Goal: Check status

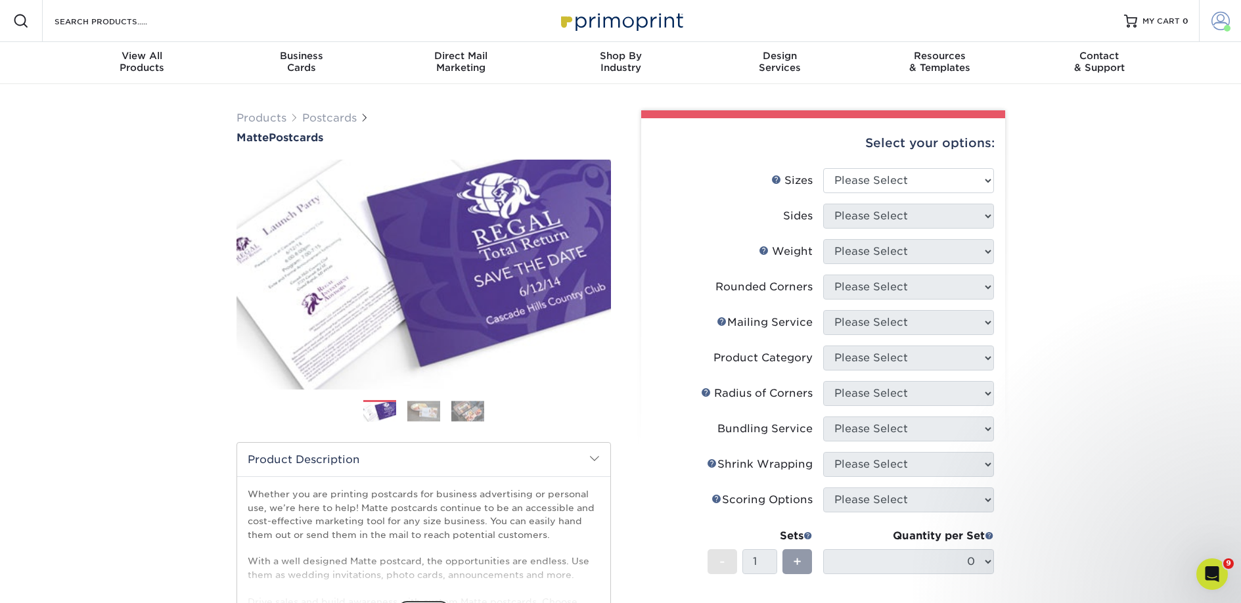
click at [1218, 22] on span at bounding box center [1221, 21] width 18 height 18
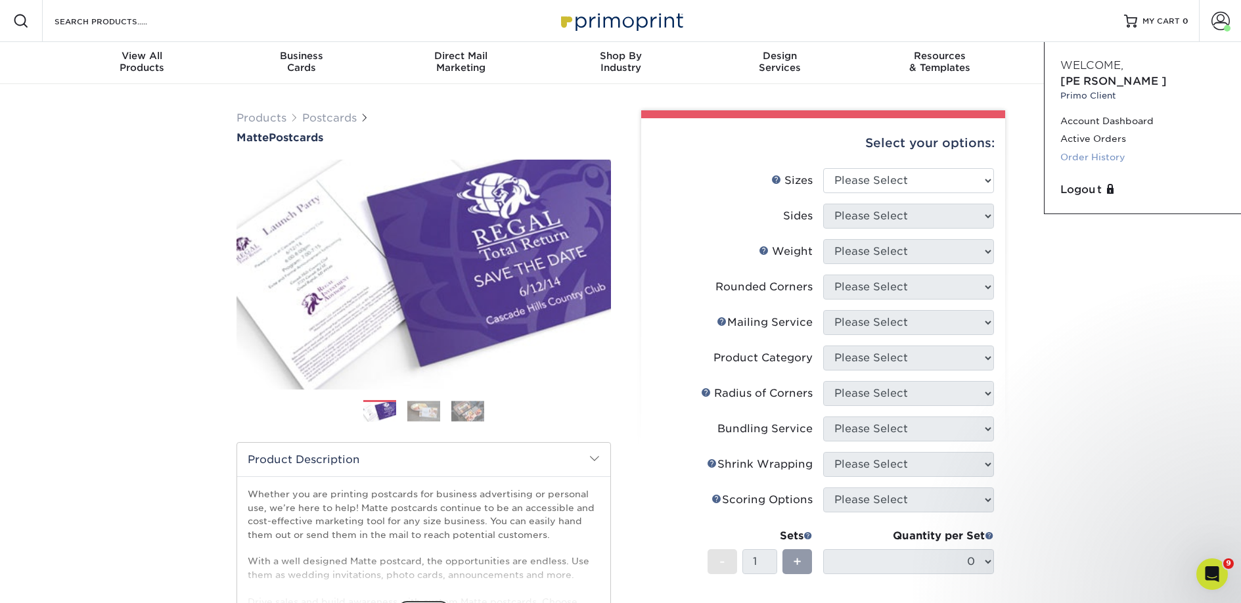
click at [1122, 149] on link "Order History" at bounding box center [1143, 158] width 165 height 18
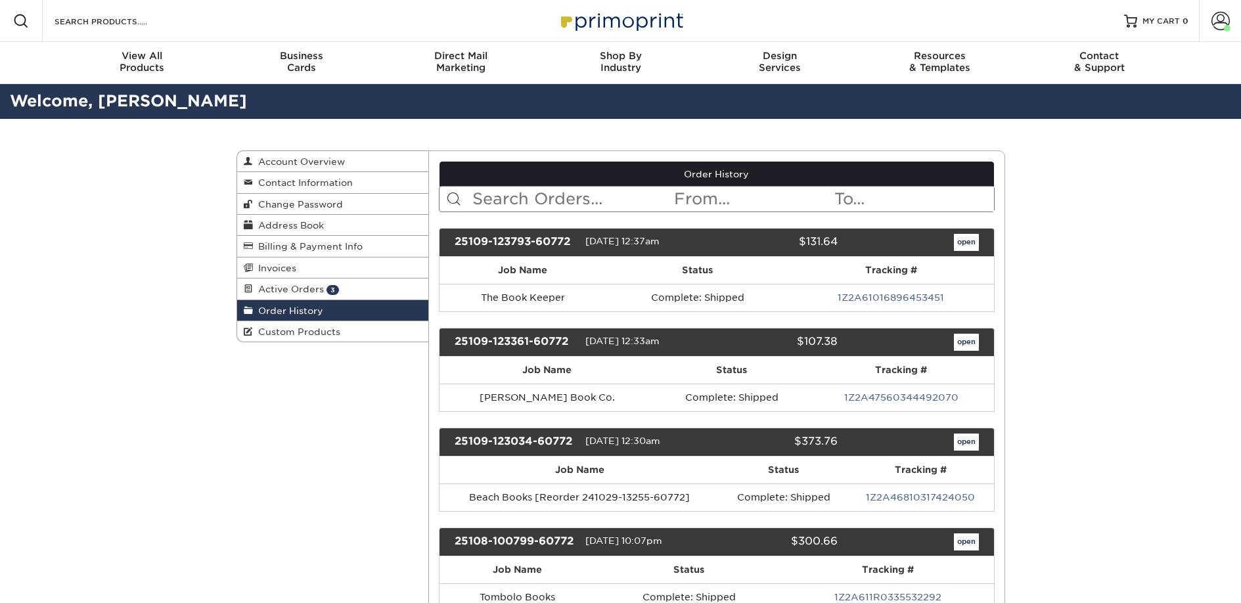
click at [509, 191] on input "text" at bounding box center [572, 199] width 202 height 25
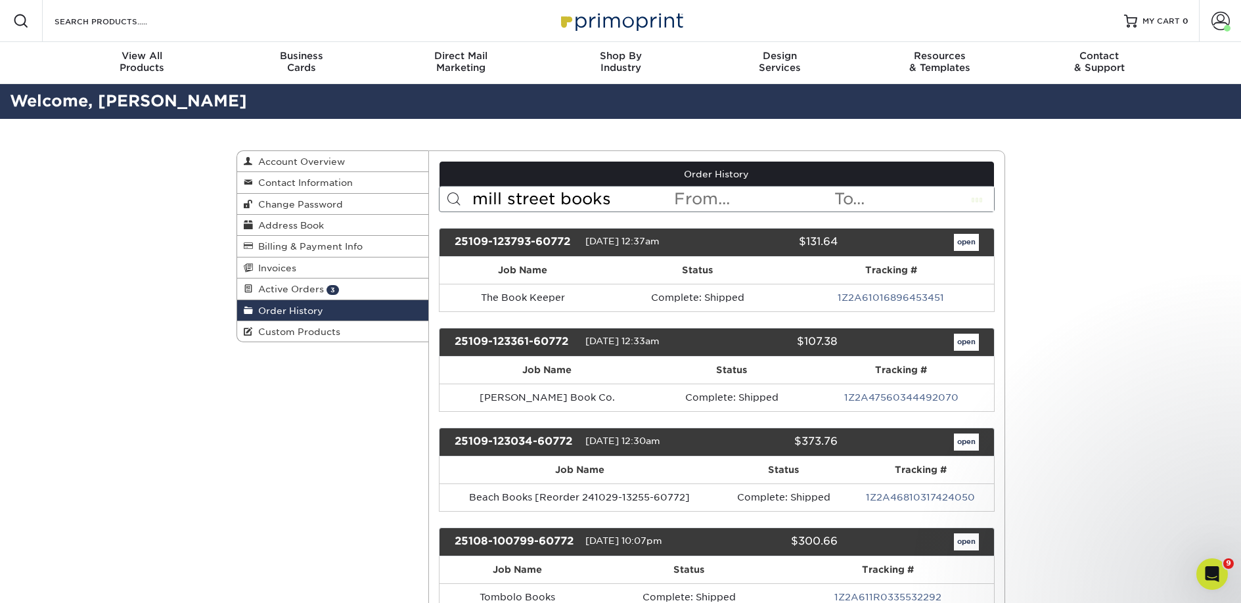
type input "mill street books"
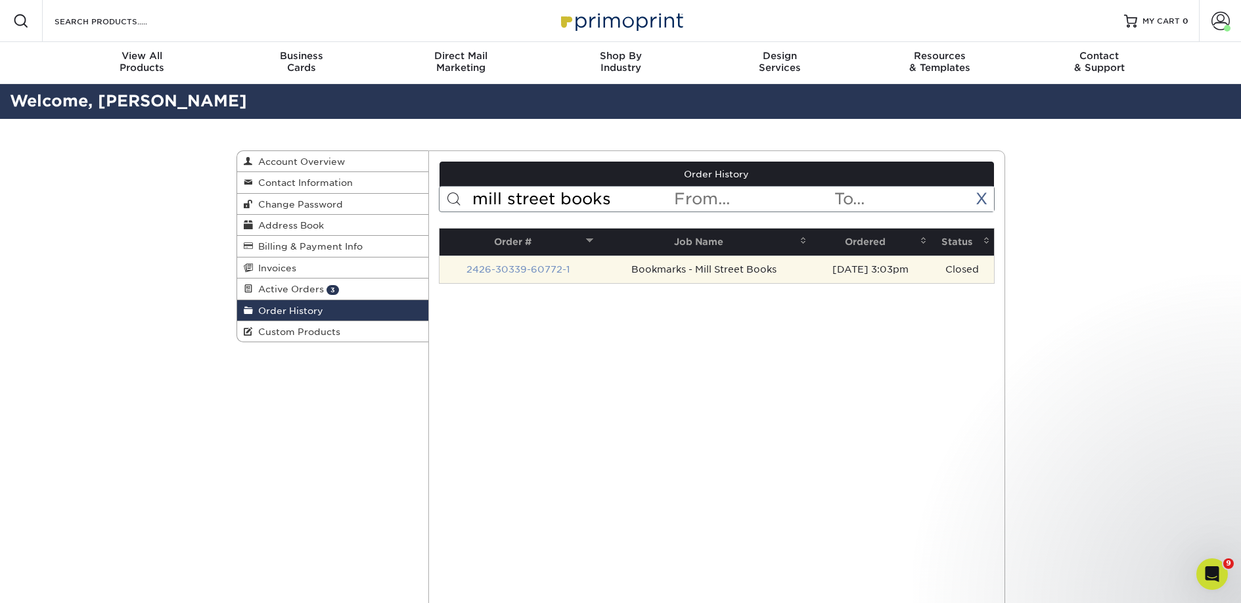
click at [513, 269] on link "2426-30339-60772-1" at bounding box center [519, 269] width 104 height 11
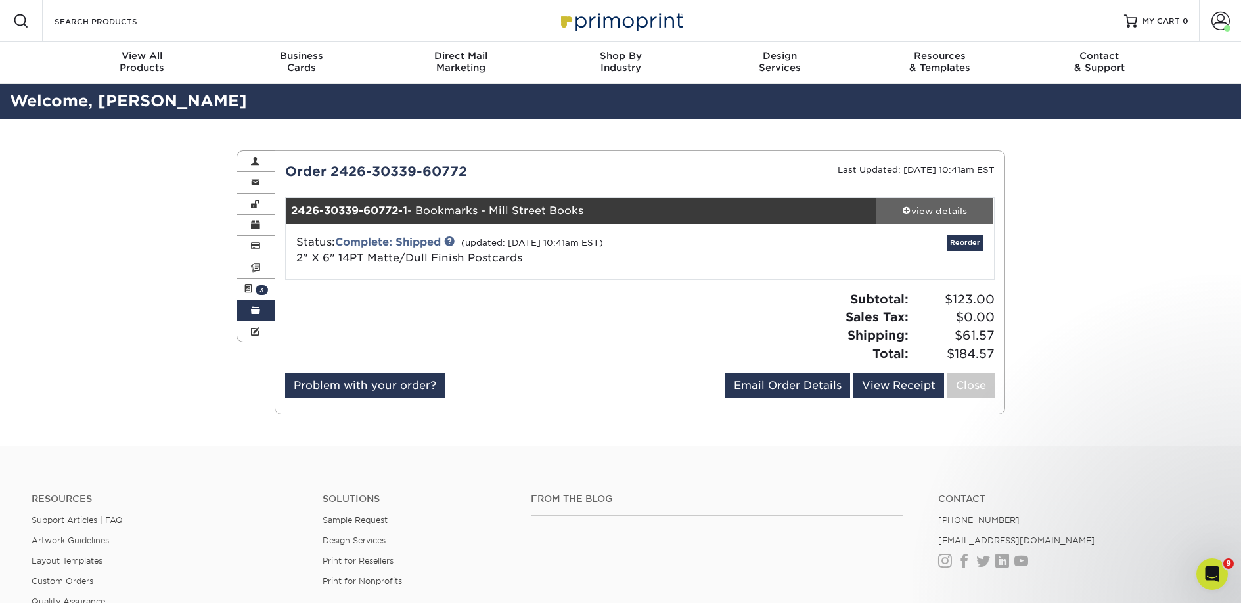
click at [937, 218] on link "view details" at bounding box center [935, 211] width 118 height 26
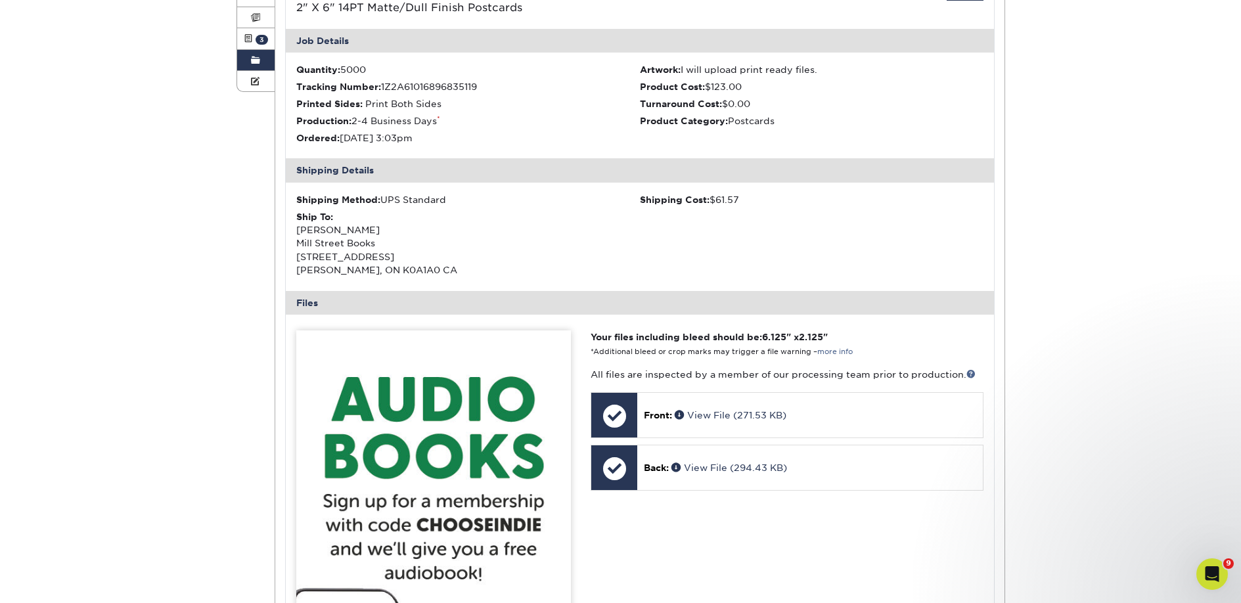
scroll to position [449, 0]
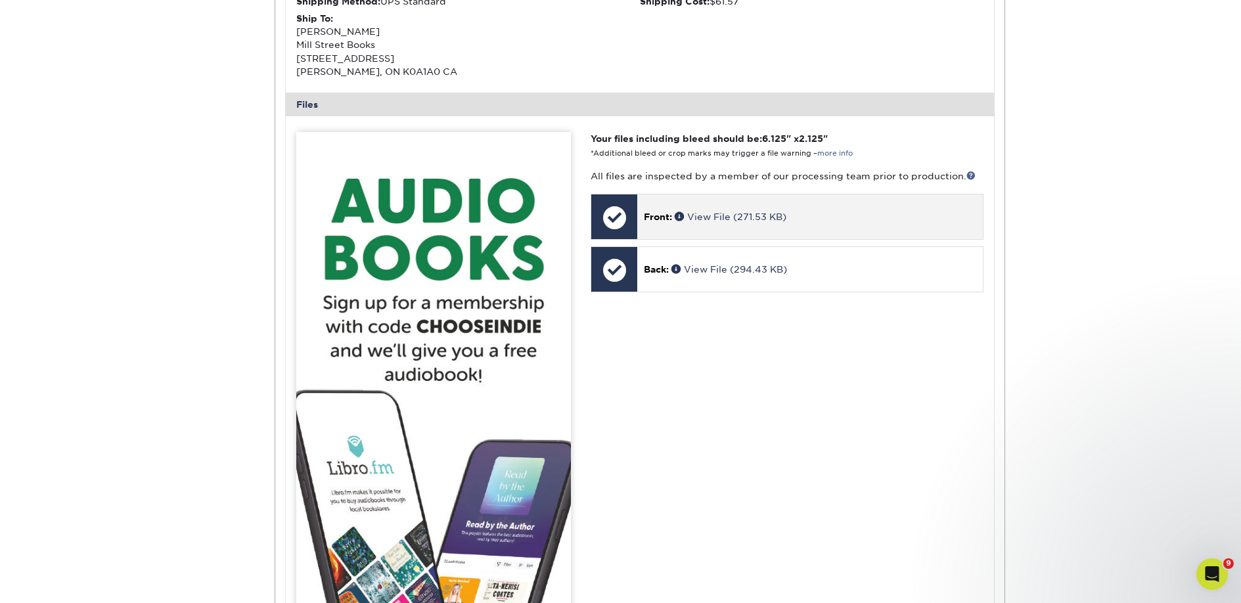
click at [737, 224] on div "Front: View File (271.53 KB)" at bounding box center [809, 217] width 345 height 45
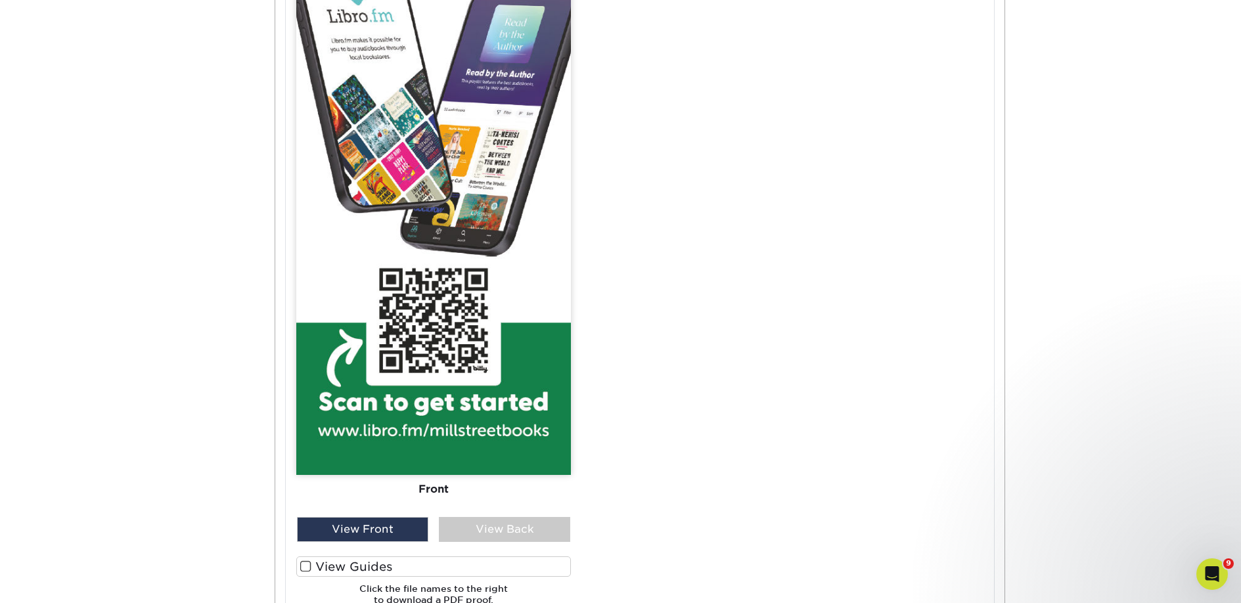
scroll to position [1087, 0]
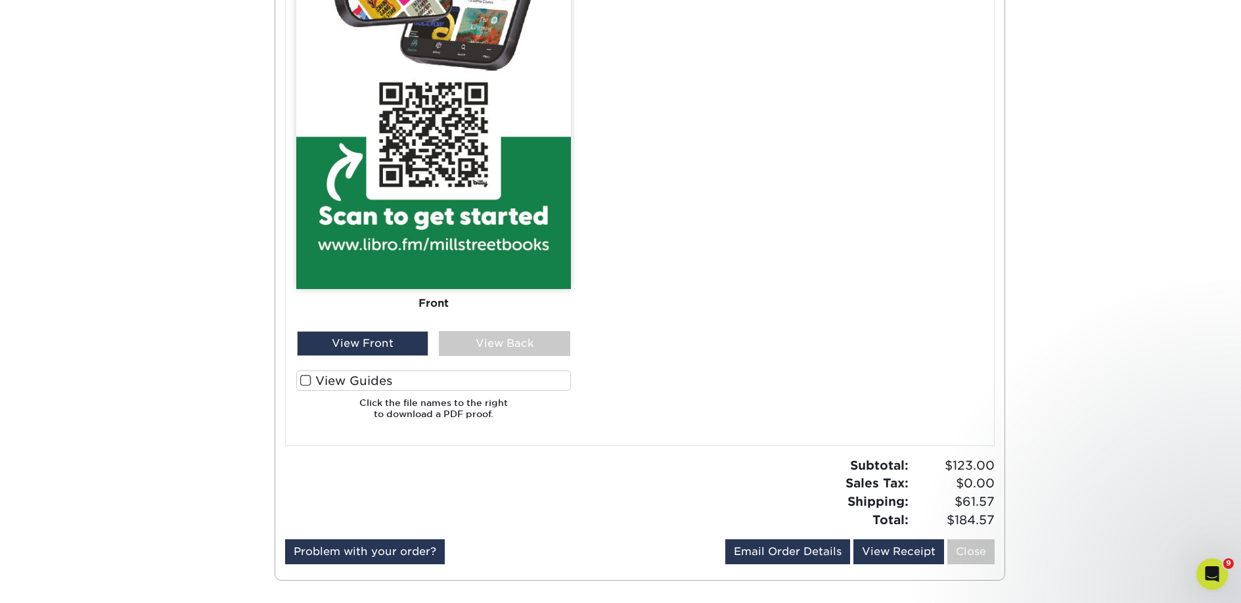
click at [419, 381] on label "View Guides" at bounding box center [433, 381] width 275 height 20
click at [0, 0] on input "View Guides" at bounding box center [0, 0] width 0 height 0
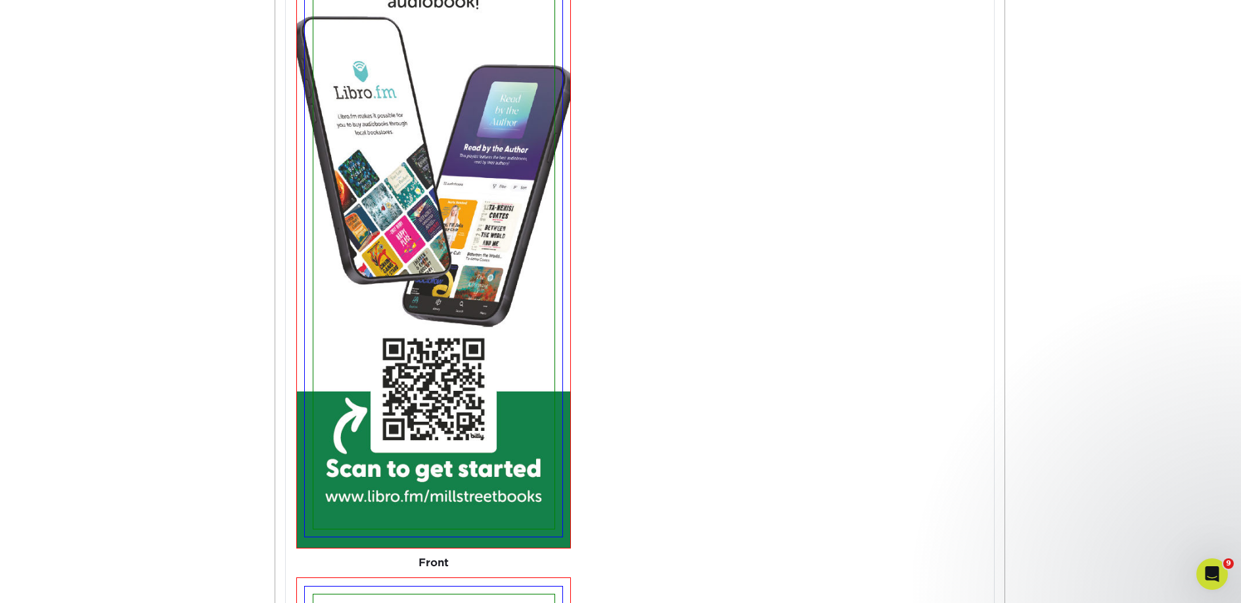
scroll to position [510, 0]
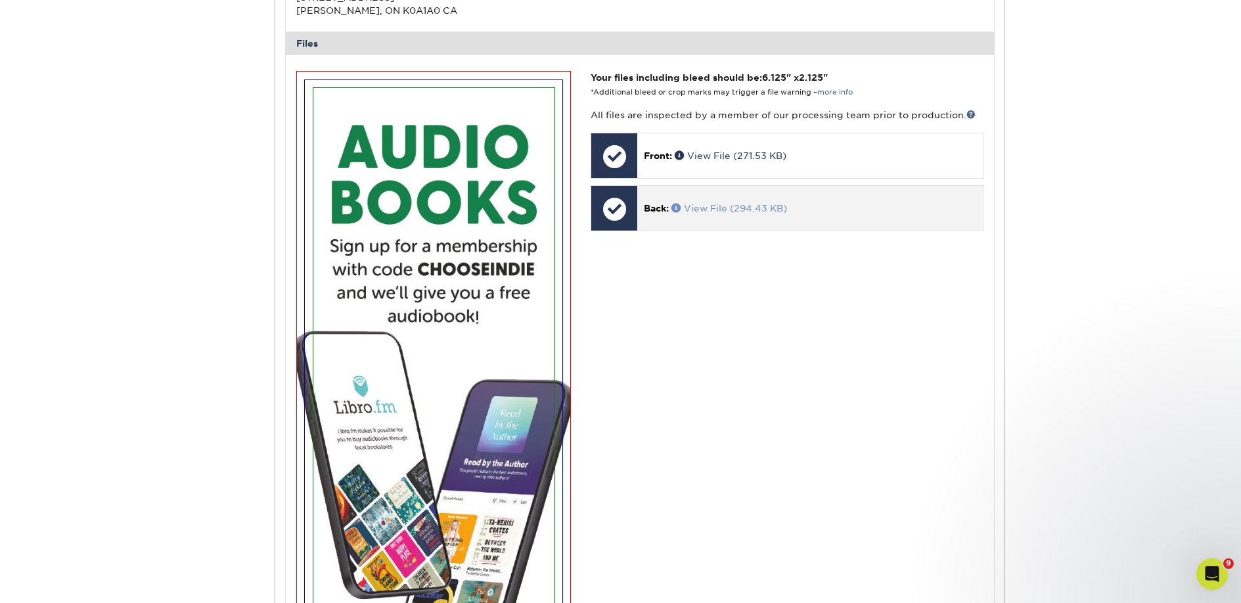
click at [730, 207] on link "View File (294.43 KB)" at bounding box center [730, 208] width 116 height 11
